Goal: Task Accomplishment & Management: Complete application form

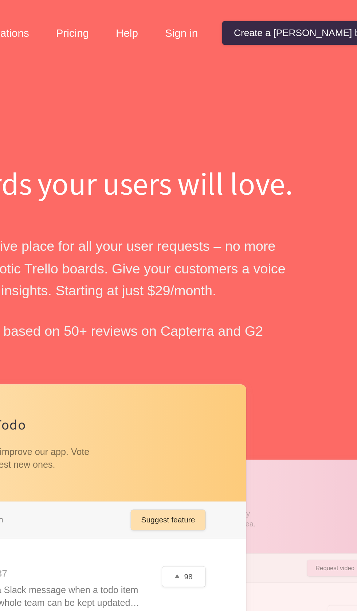
click at [309, 17] on link "Create a [PERSON_NAME] board" at bounding box center [303, 16] width 82 height 12
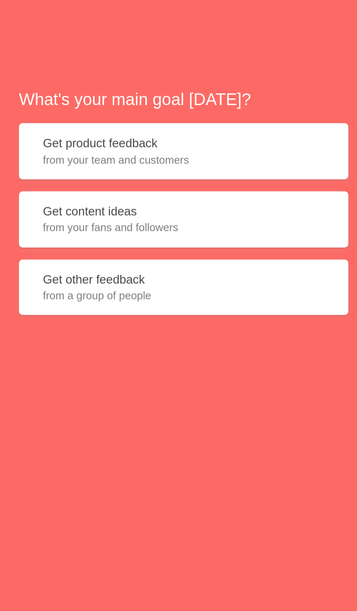
click at [177, 194] on span "from your team and customers" at bounding box center [178, 190] width 137 height 7
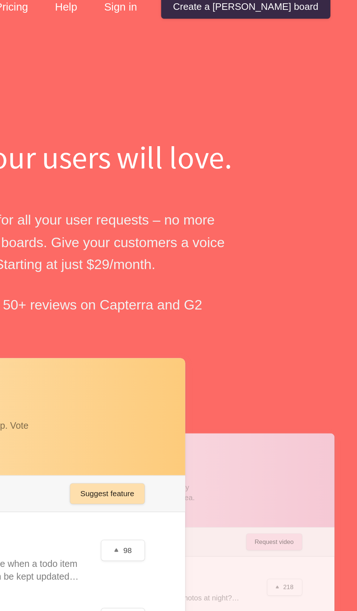
click at [318, 18] on link "Create a [PERSON_NAME] board" at bounding box center [303, 16] width 82 height 12
